Goal: Task Accomplishment & Management: Manage account settings

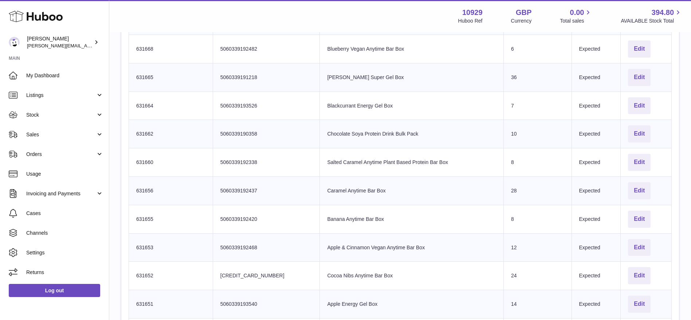
scroll to position [400, 0]
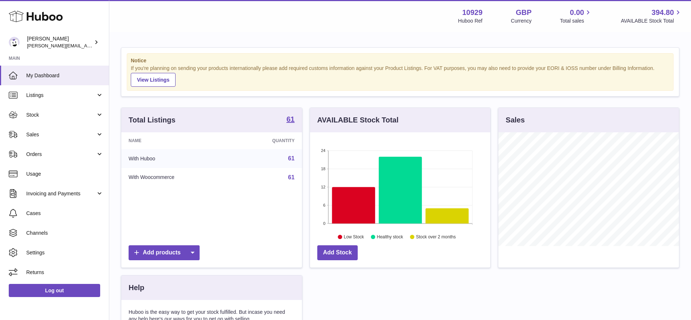
scroll to position [114, 180]
click at [48, 135] on span "Sales" at bounding box center [61, 134] width 70 height 7
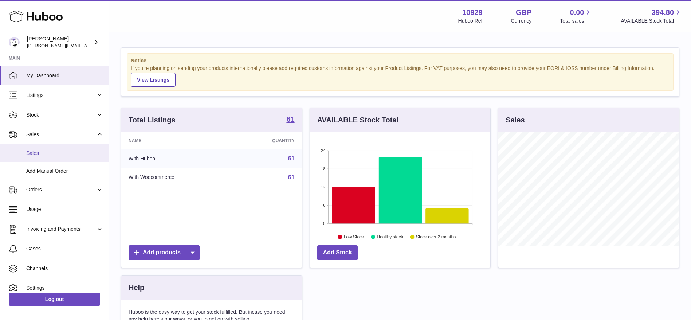
click at [52, 151] on span "Sales" at bounding box center [64, 153] width 77 height 7
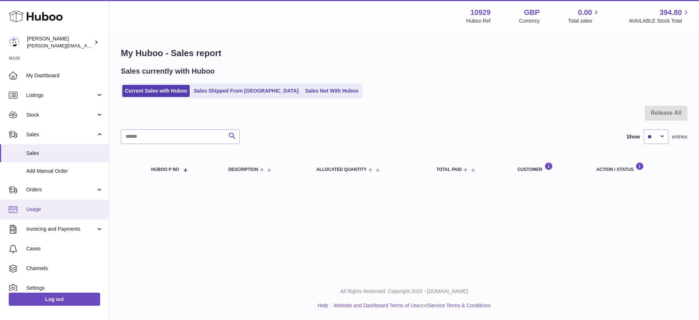
scroll to position [27, 0]
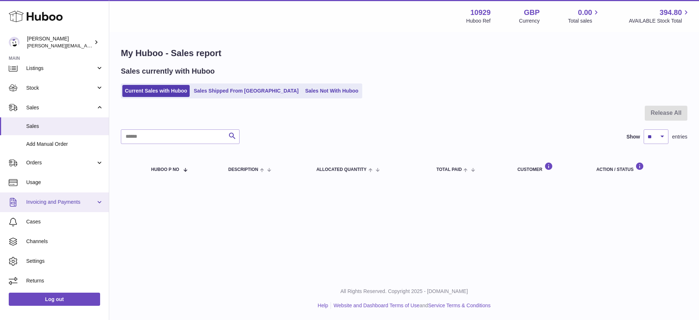
click at [40, 205] on span "Invoicing and Payments" at bounding box center [61, 202] width 70 height 7
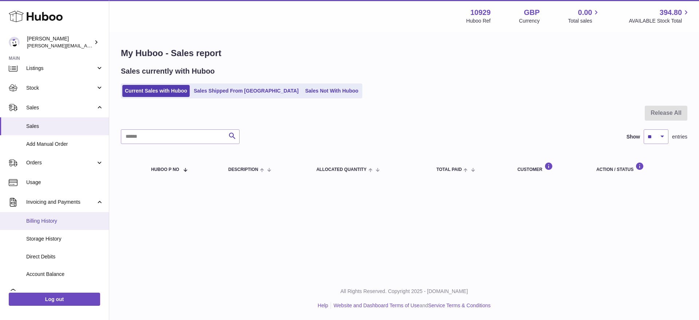
click at [43, 228] on link "Billing History" at bounding box center [54, 221] width 109 height 18
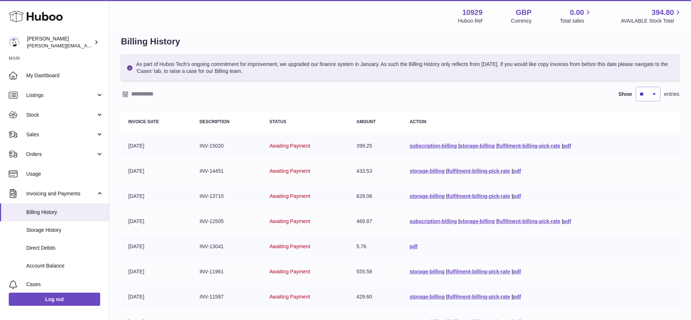
scroll to position [13, 0]
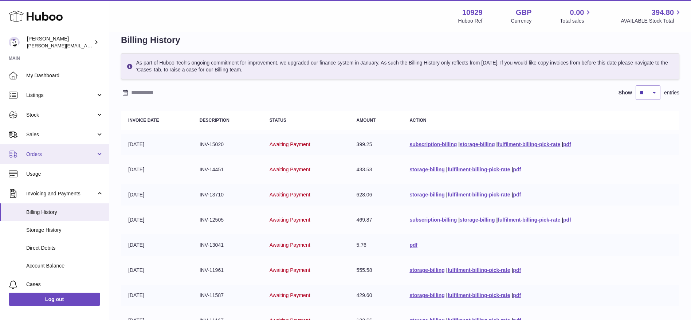
click at [49, 156] on span "Orders" at bounding box center [61, 154] width 70 height 7
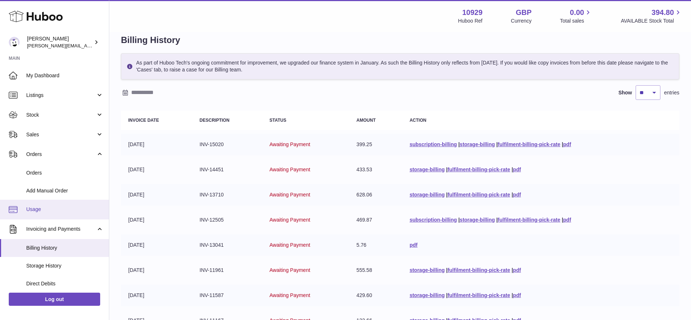
click at [48, 204] on link "Usage" at bounding box center [54, 210] width 109 height 20
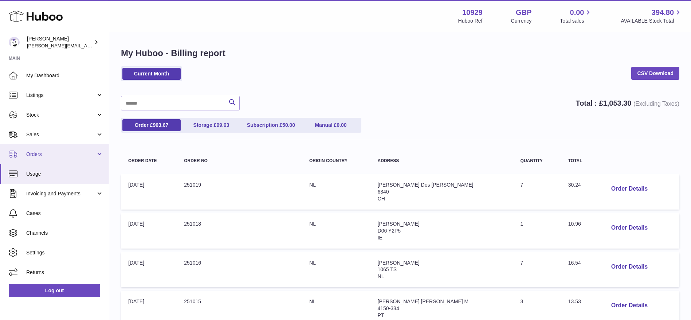
click at [54, 154] on span "Orders" at bounding box center [61, 154] width 70 height 7
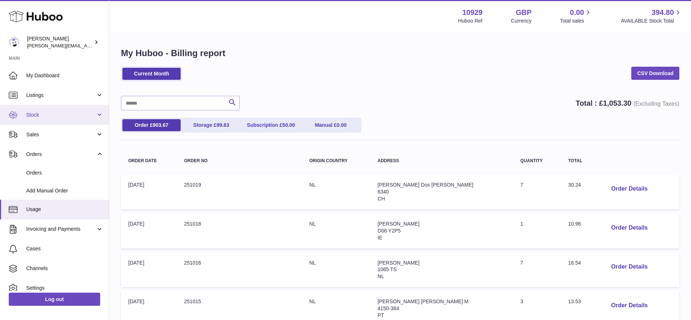
click at [35, 116] on span "Stock" at bounding box center [61, 114] width 70 height 7
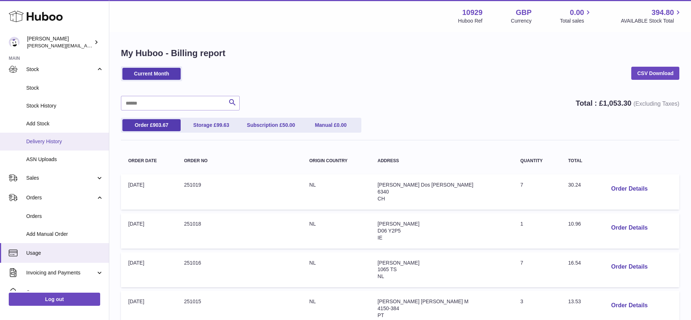
scroll to position [46, 0]
click at [44, 141] on span "Delivery History" at bounding box center [64, 141] width 77 height 7
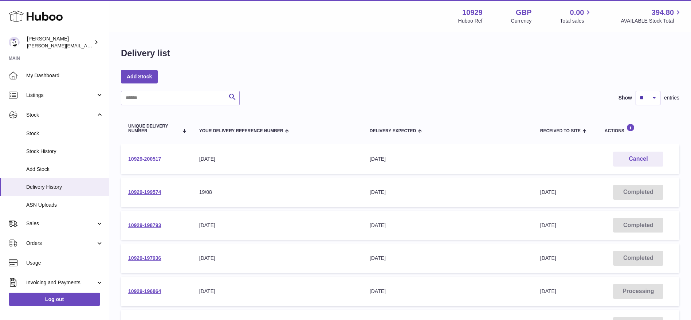
click at [145, 158] on link "10929-200517" at bounding box center [144, 159] width 33 height 6
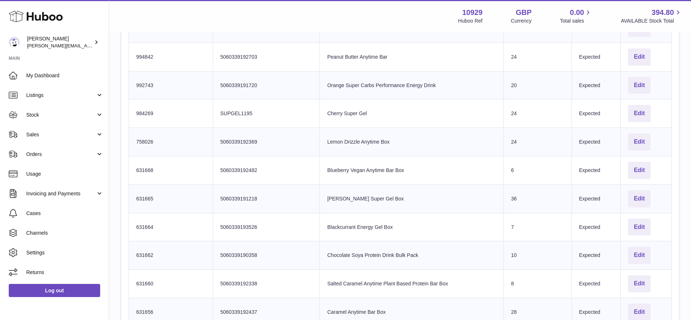
scroll to position [280, 0]
click at [633, 164] on button "Edit" at bounding box center [639, 169] width 23 height 17
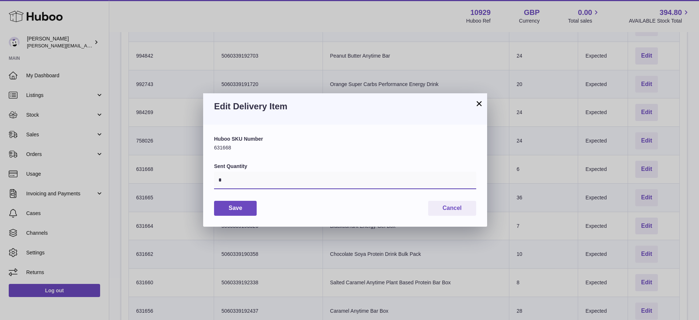
click at [250, 176] on input "*" at bounding box center [345, 180] width 262 height 17
type input "**"
click at [238, 212] on button "Save" at bounding box center [235, 208] width 43 height 15
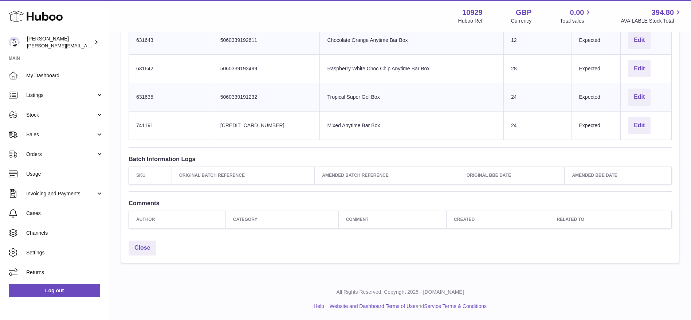
scroll to position [766, 0]
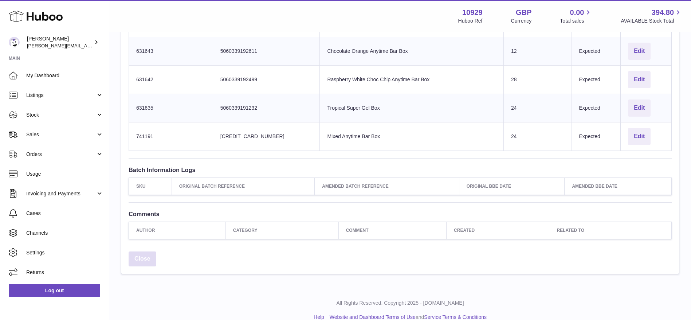
click at [145, 254] on link "Close" at bounding box center [143, 258] width 28 height 15
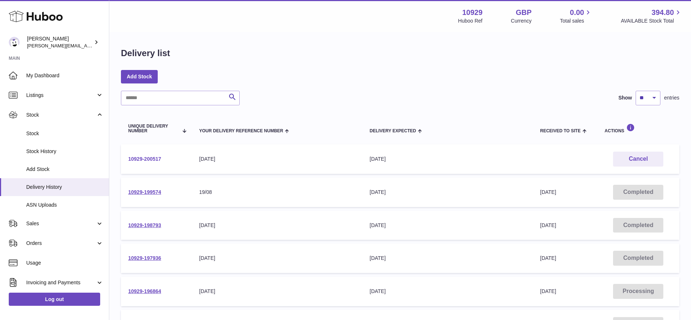
click at [154, 161] on link "10929-200517" at bounding box center [144, 159] width 33 height 6
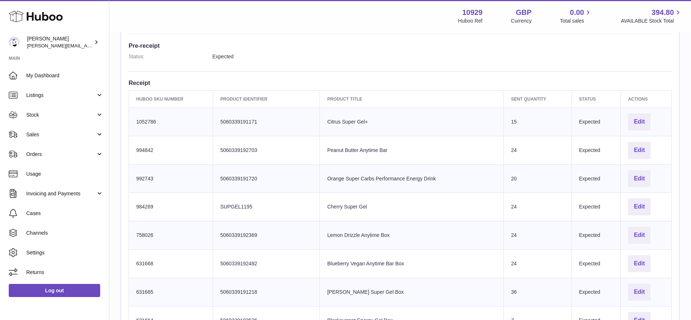
scroll to position [13, 0]
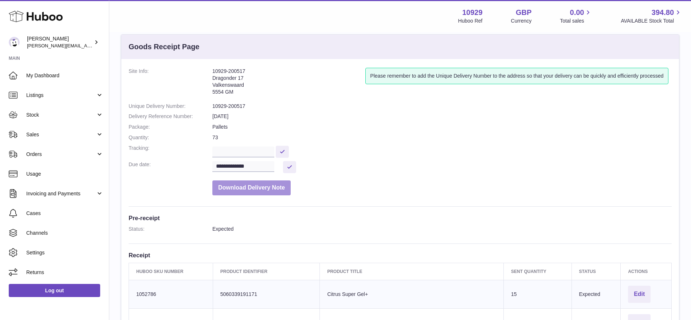
click at [262, 191] on button "Download Delivery Note" at bounding box center [251, 187] width 78 height 15
